Goal: Task Accomplishment & Management: Manage account settings

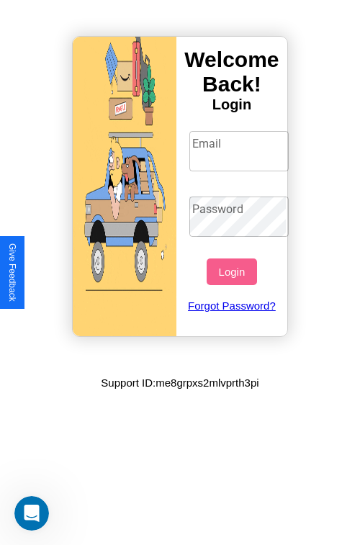
click at [240, 150] on input "Email" at bounding box center [239, 151] width 100 height 40
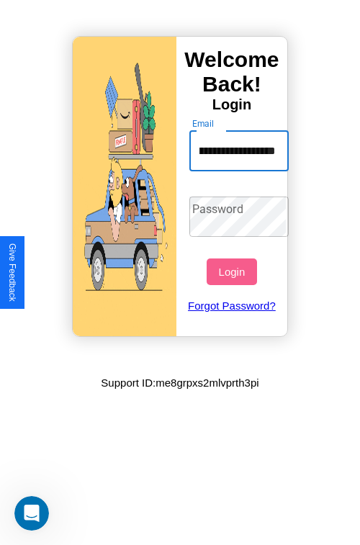
scroll to position [0, 57]
type input "**********"
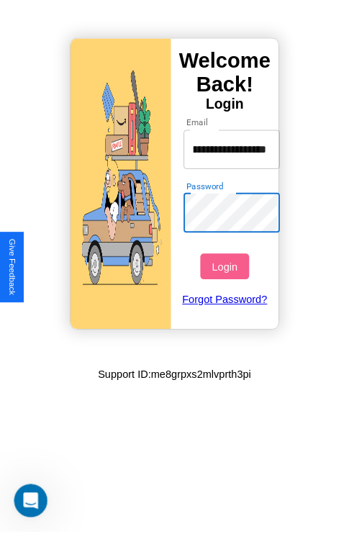
scroll to position [0, 0]
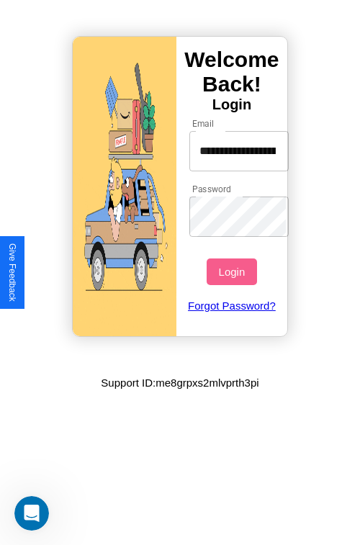
click at [233, 271] on button "Login" at bounding box center [232, 271] width 50 height 27
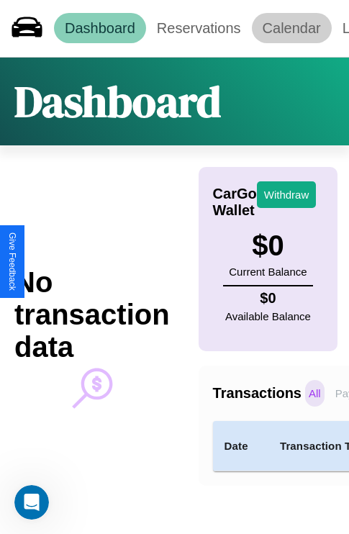
click at [292, 28] on link "Calendar" at bounding box center [292, 28] width 80 height 30
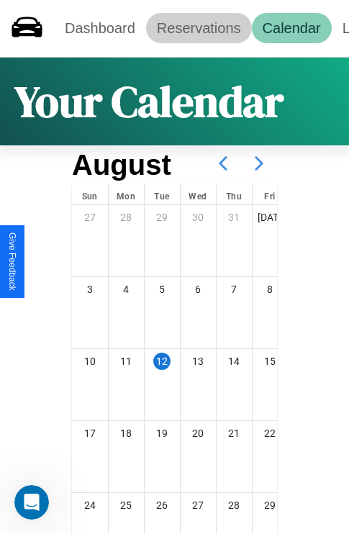
click at [199, 28] on link "Reservations" at bounding box center [199, 28] width 106 height 30
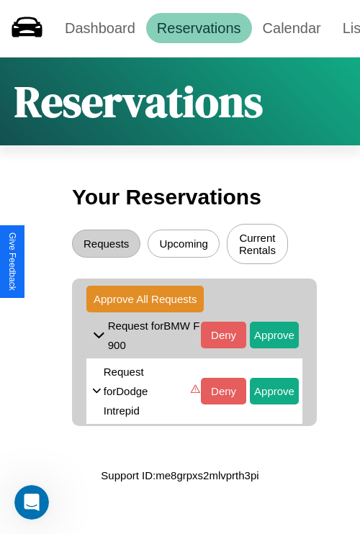
scroll to position [30, 0]
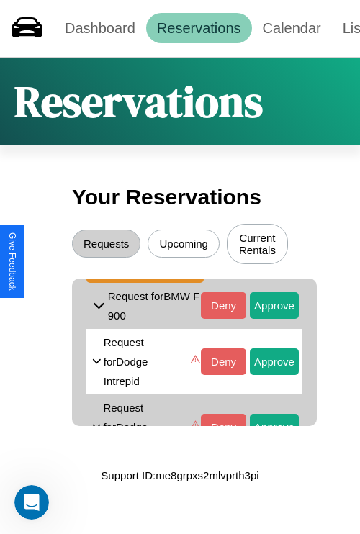
click at [96, 317] on icon at bounding box center [99, 306] width 18 height 22
click at [183, 353] on icon at bounding box center [192, 362] width 19 height 22
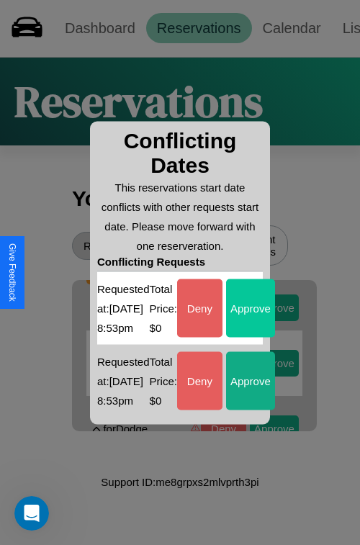
click at [252, 298] on button "Approve" at bounding box center [250, 308] width 49 height 58
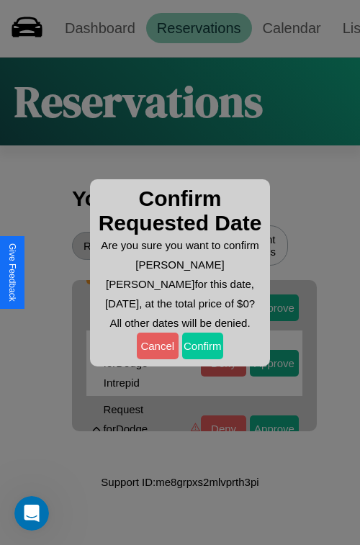
click at [202, 346] on button "Confirm" at bounding box center [203, 346] width 42 height 27
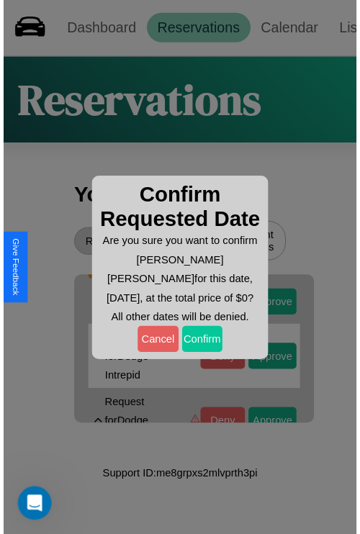
scroll to position [0, 0]
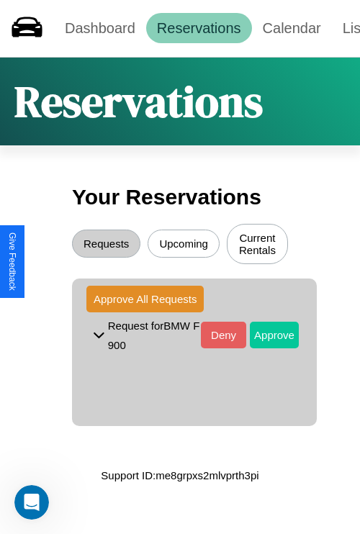
click at [263, 337] on button "Approve" at bounding box center [274, 335] width 49 height 27
